Goal: Information Seeking & Learning: Learn about a topic

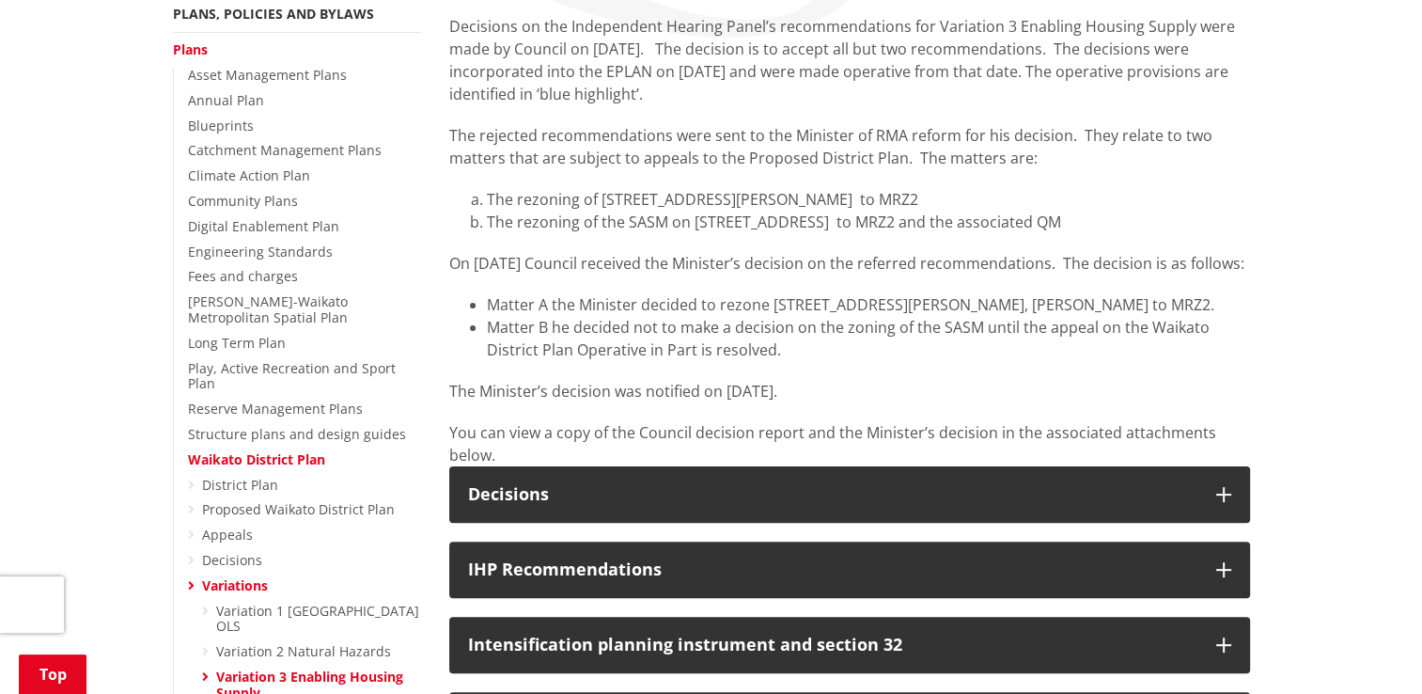
scroll to position [423, 0]
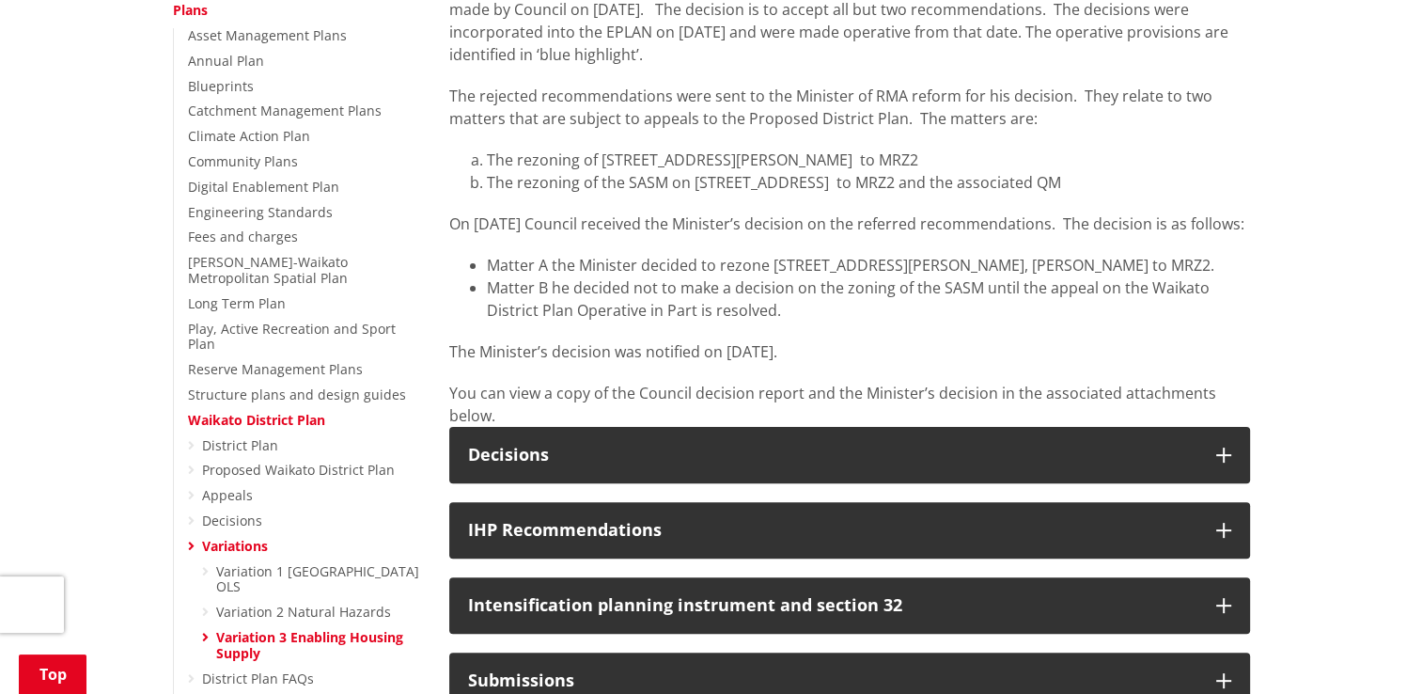
click at [790, 235] on p "On [DATE] Council received the Minister’s decision on the referred recommendati…" at bounding box center [849, 223] width 801 height 23
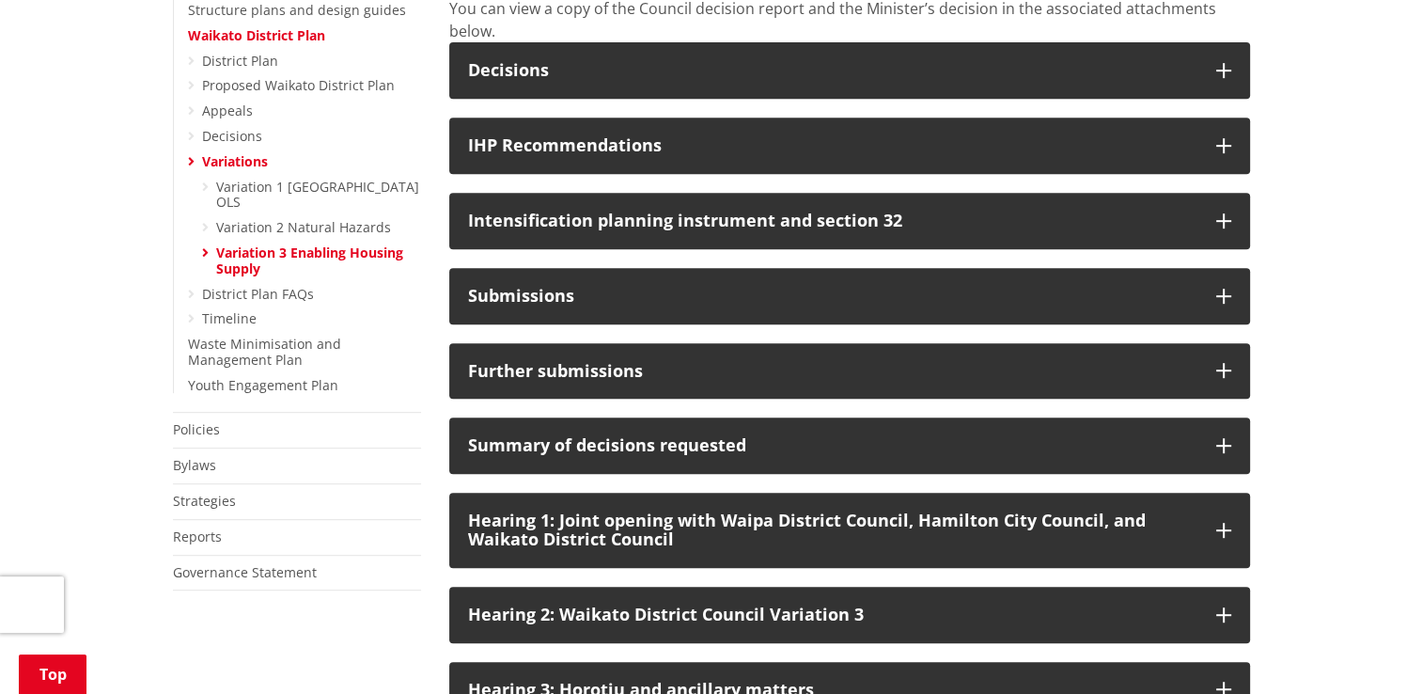
scroll to position [807, 0]
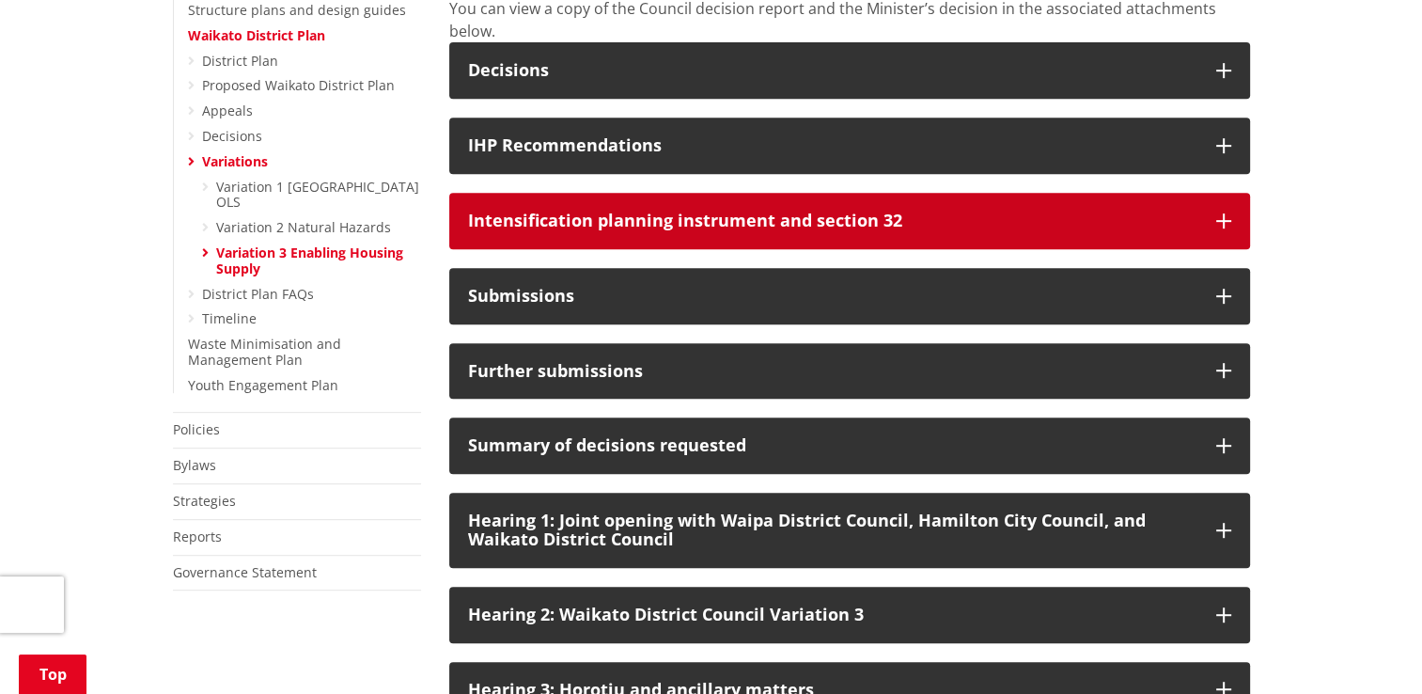
click at [790, 249] on button "Intensification planning instrument and section 32" at bounding box center [849, 221] width 801 height 56
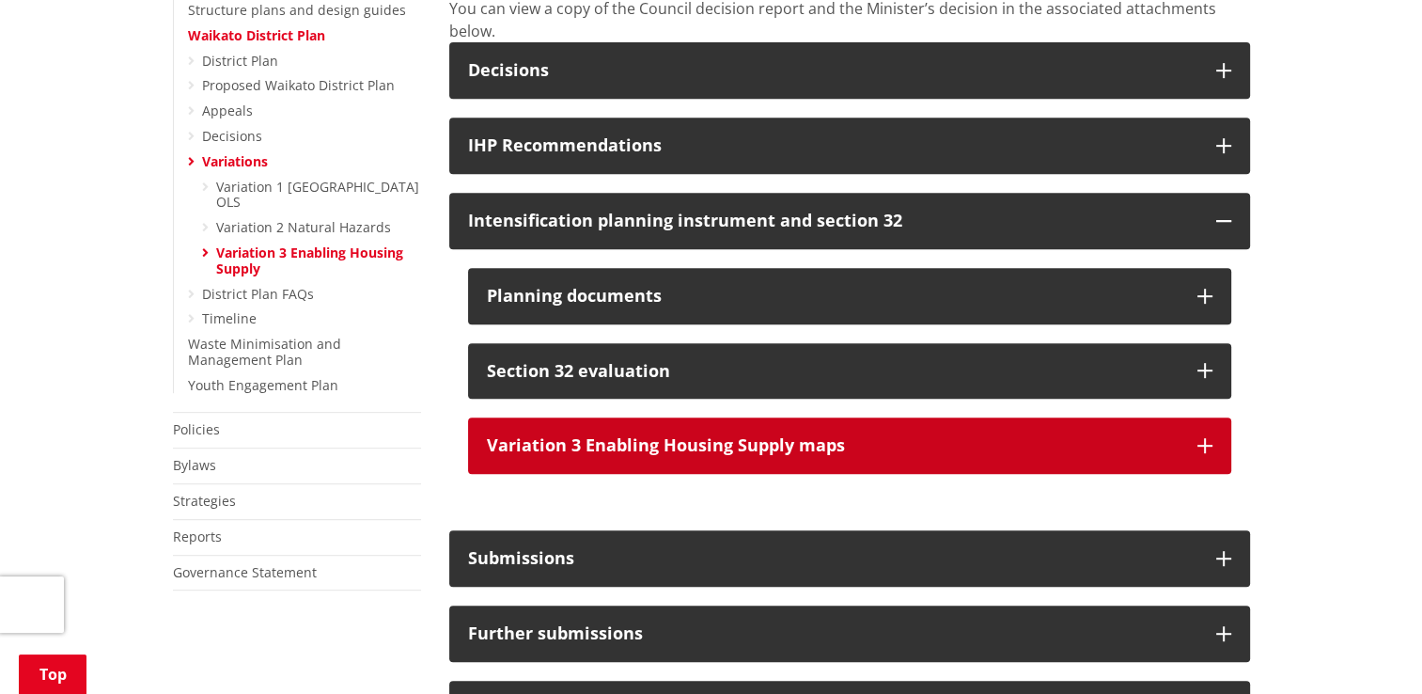
click at [796, 455] on div "Variation 3 Enabling Housing Supply maps" at bounding box center [833, 445] width 692 height 19
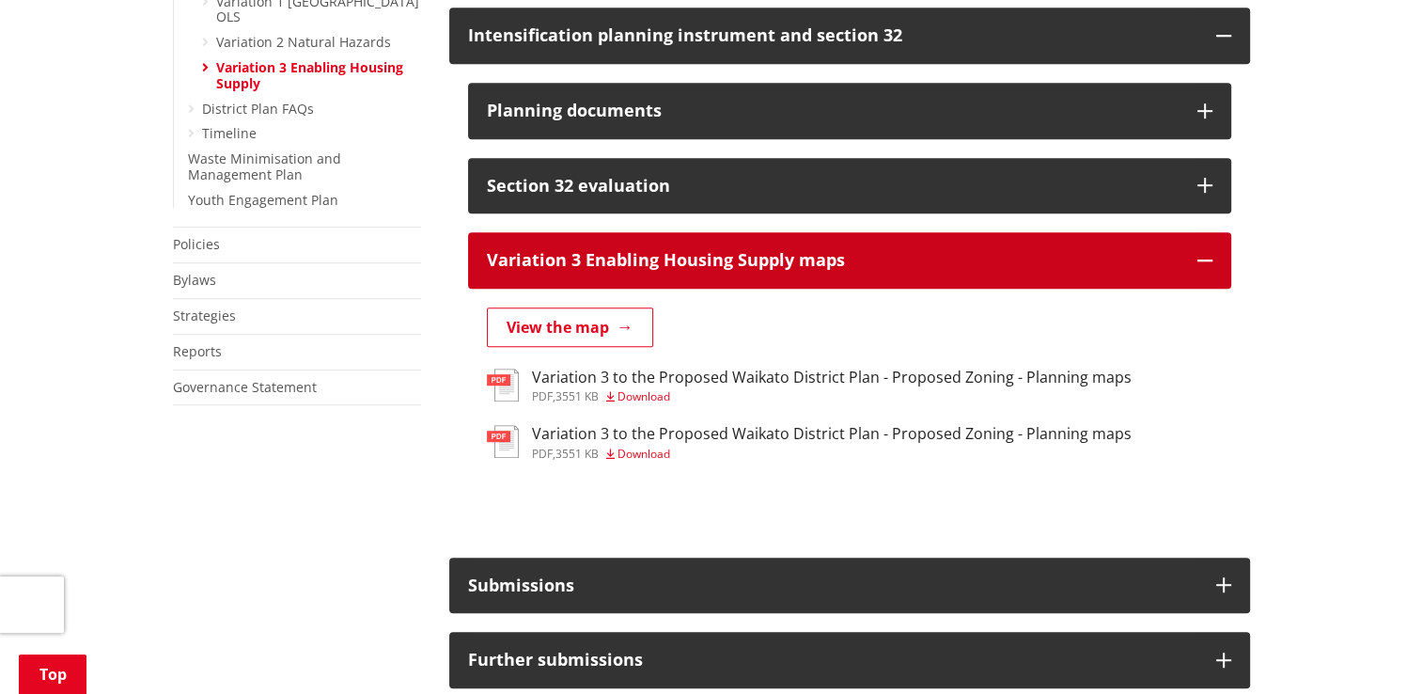
scroll to position [994, 0]
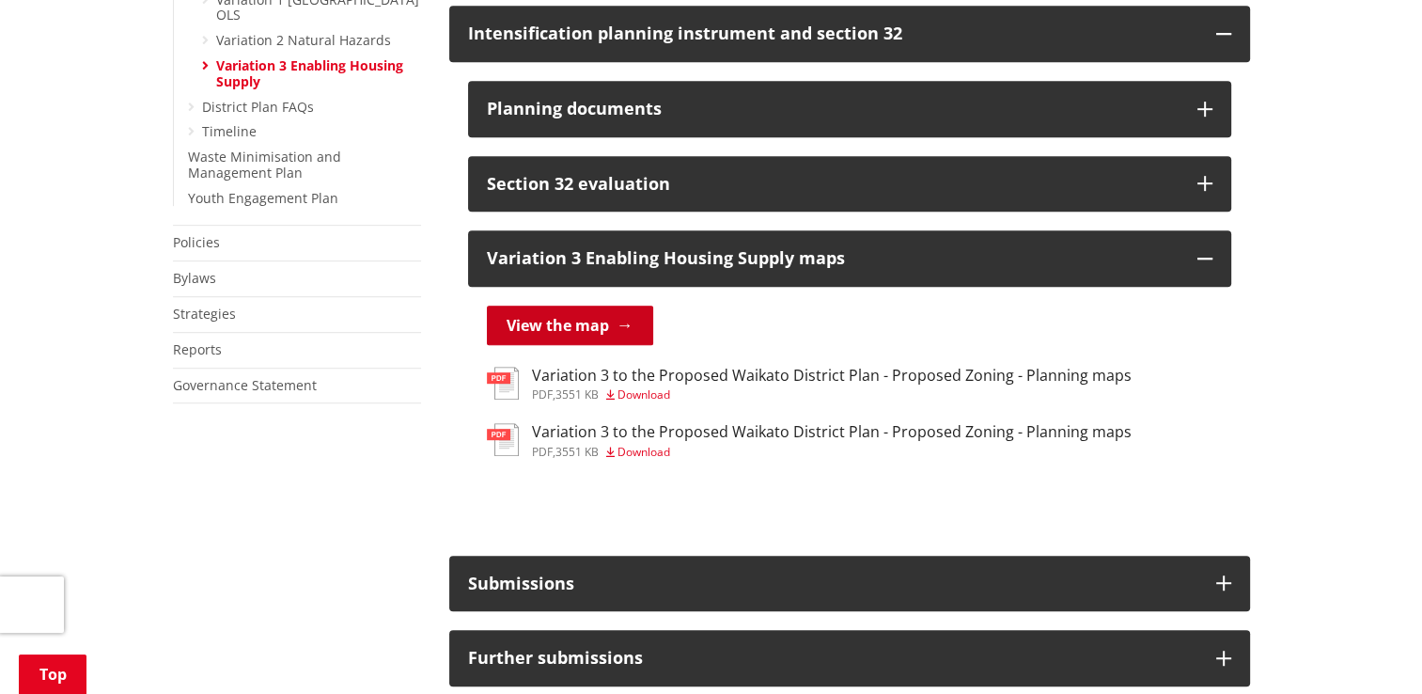
click at [584, 345] on link "View the map" at bounding box center [570, 324] width 166 height 39
